Goal: Transaction & Acquisition: Purchase product/service

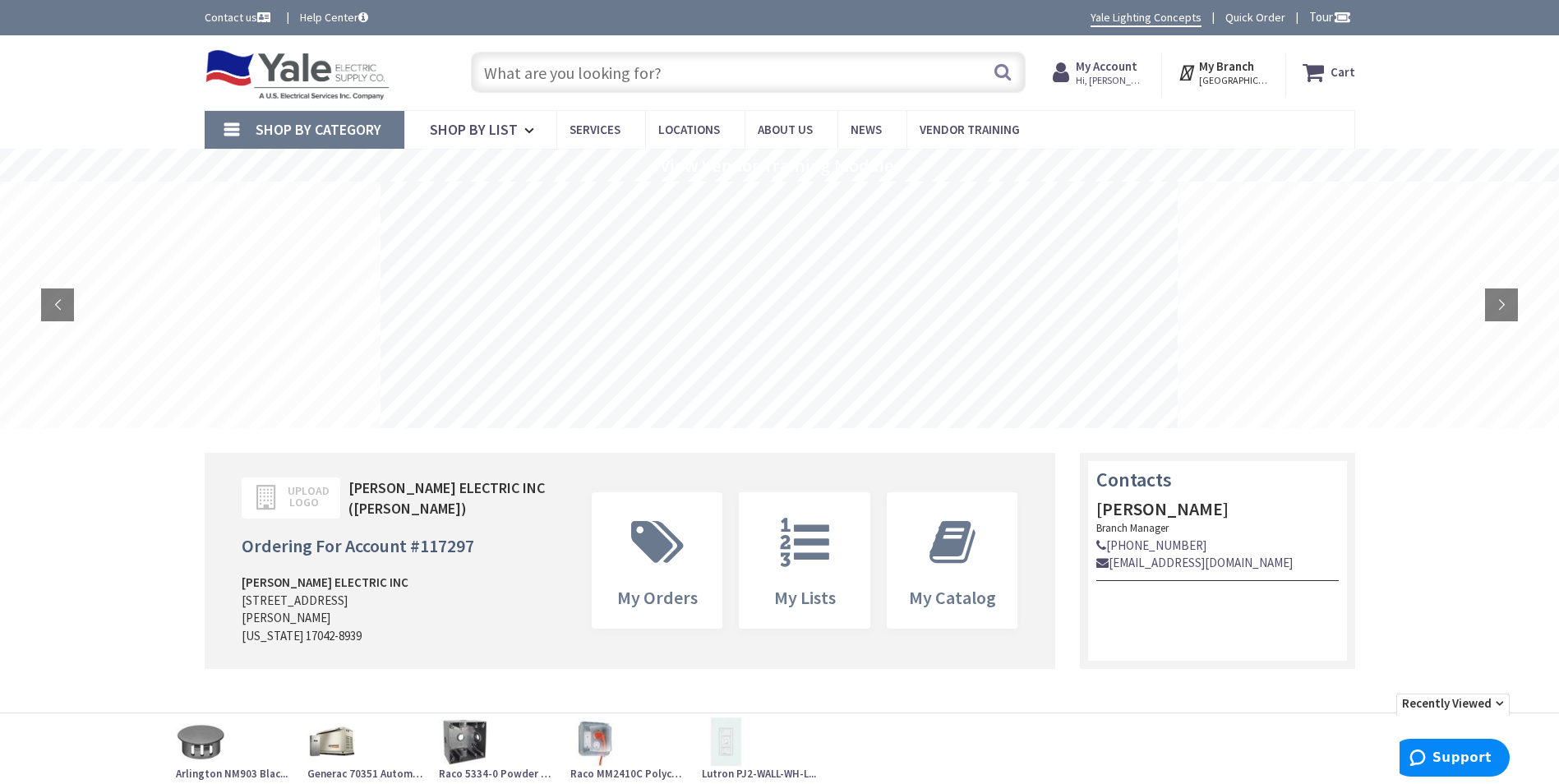
click at [358, 748] on link "Generac 70351 Automa..." at bounding box center [365, 749] width 115 height 65
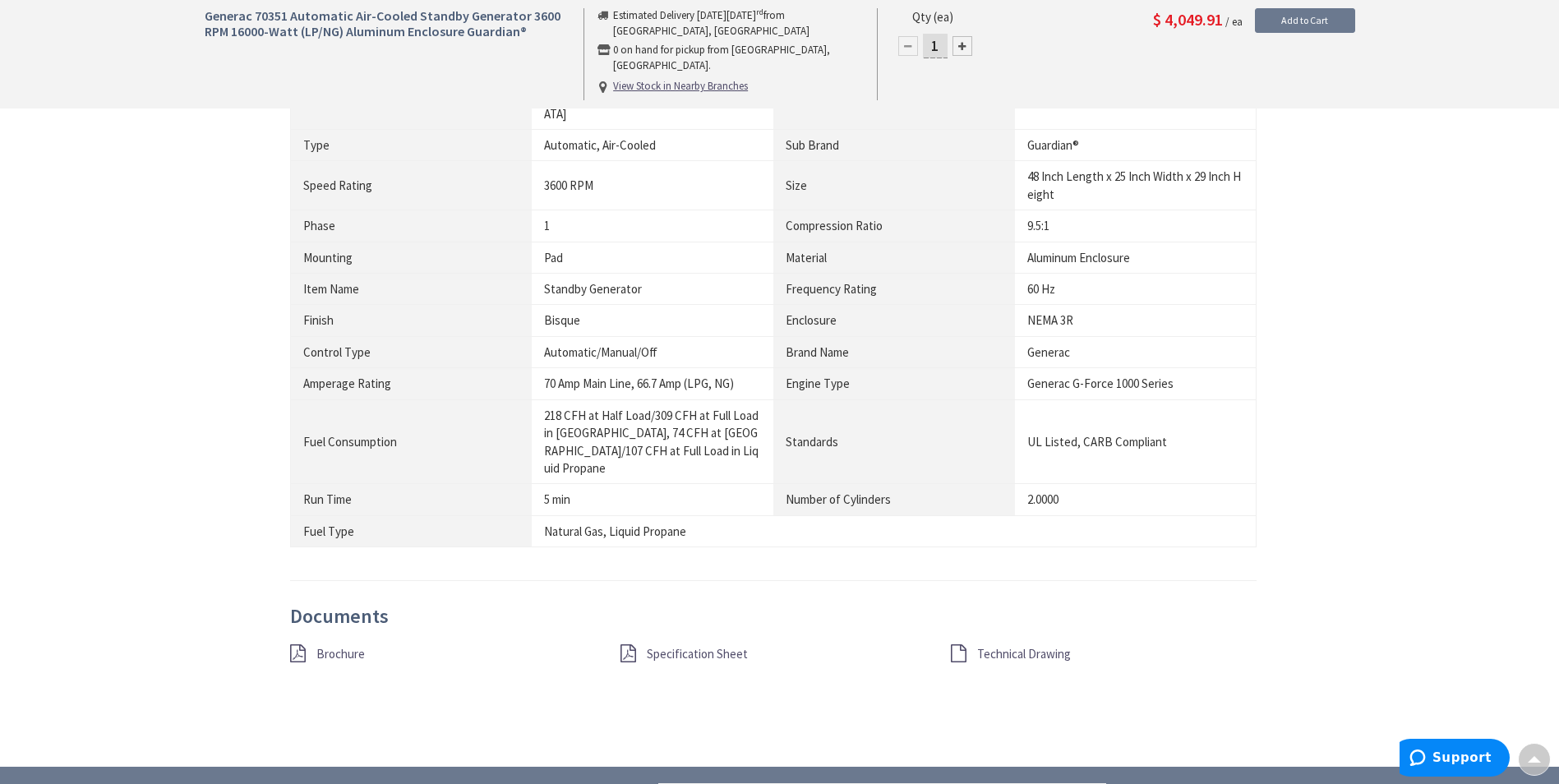
scroll to position [856, 0]
